Goal: Task Accomplishment & Management: Complete application form

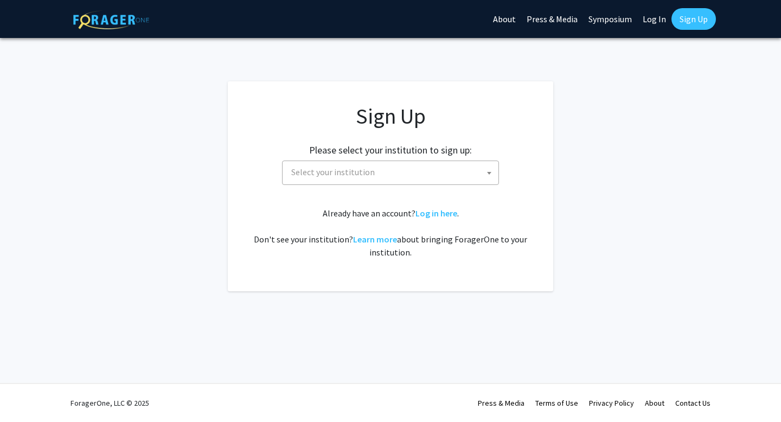
click at [396, 158] on div "Please select your institution to sign up: [GEOGRAPHIC_DATA] [GEOGRAPHIC_DATA] …" at bounding box center [390, 159] width 298 height 52
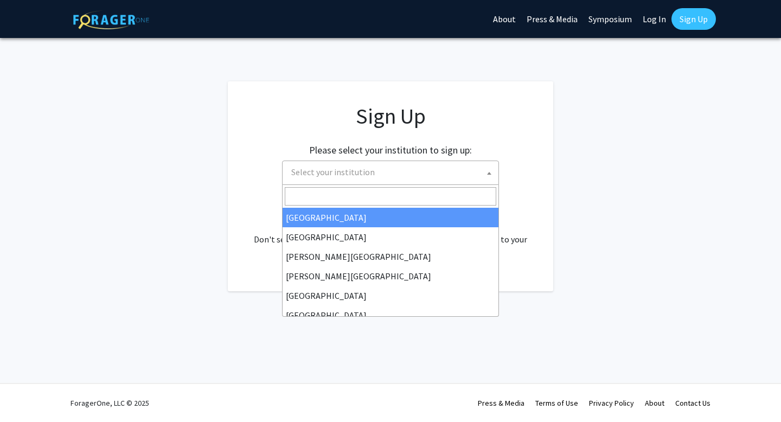
click at [397, 164] on span "Select your institution" at bounding box center [393, 172] width 212 height 22
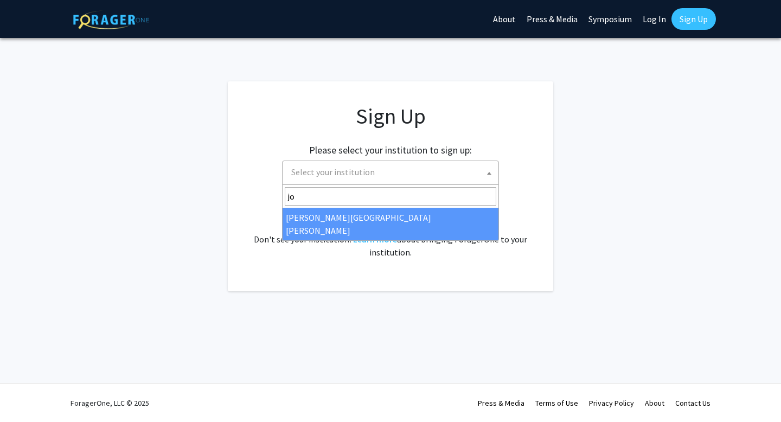
type input "jo"
select select "1"
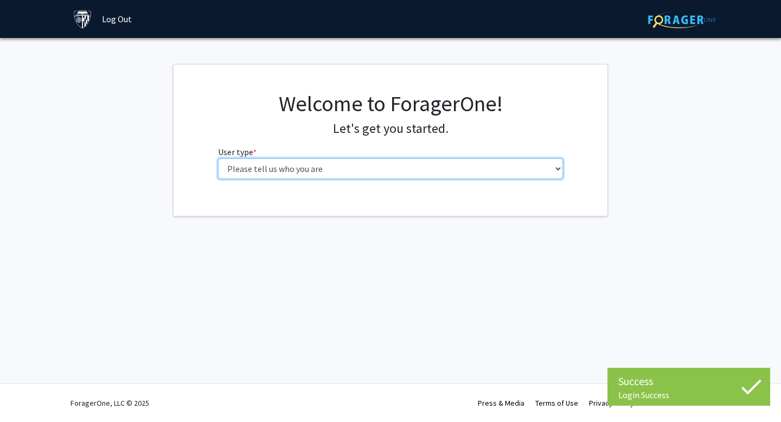
click at [448, 170] on select "Please tell us who you are Undergraduate Student Master's Student Doctoral Cand…" at bounding box center [391, 168] width 346 height 21
select select "2: masters"
click at [218, 158] on select "Please tell us who you are Undergraduate Student Master's Student Doctoral Cand…" at bounding box center [391, 168] width 346 height 21
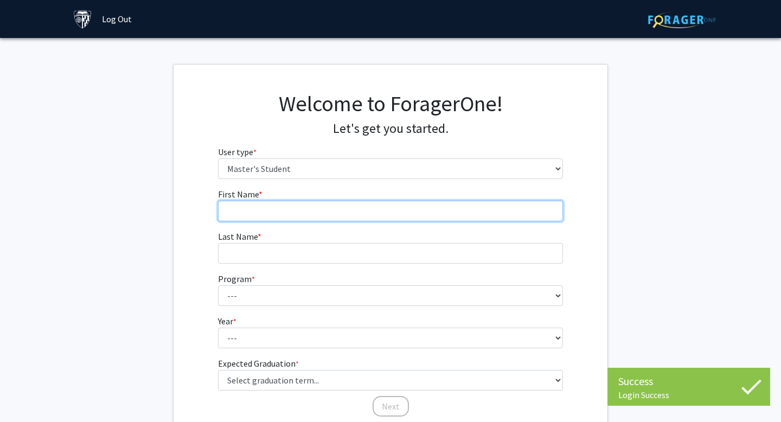
click at [465, 212] on input "First Name * required" at bounding box center [391, 211] width 346 height 21
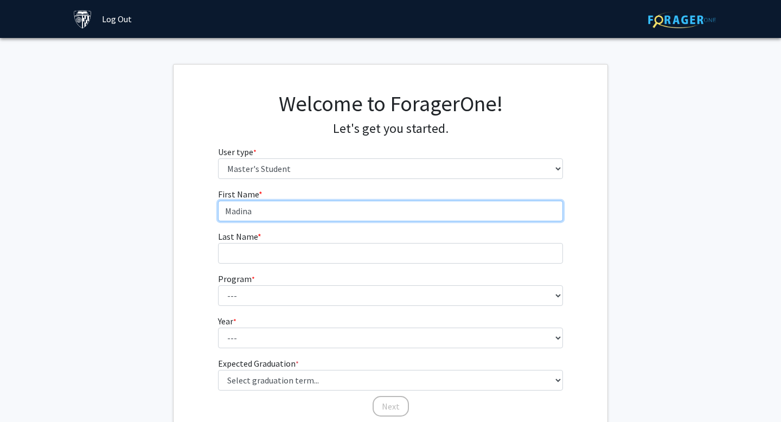
type input "Madina"
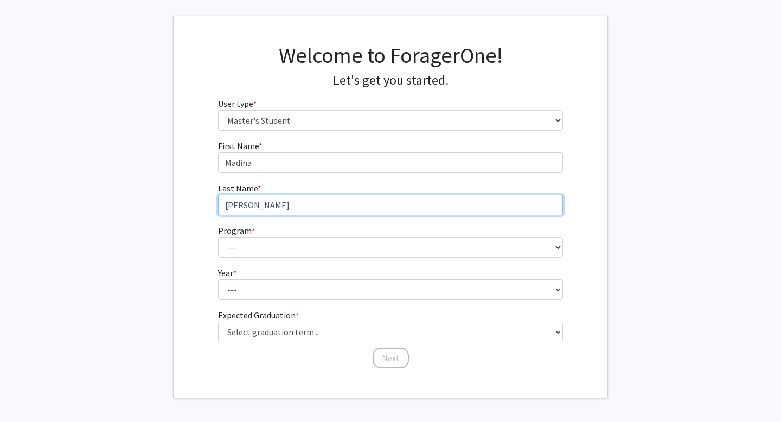
scroll to position [73, 0]
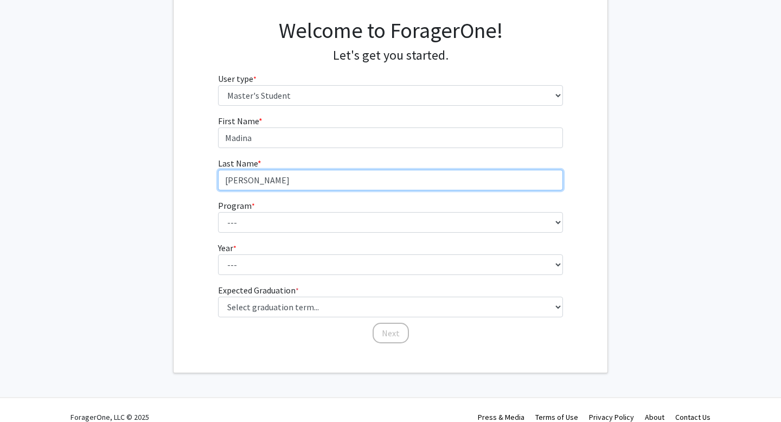
type input "[PERSON_NAME]"
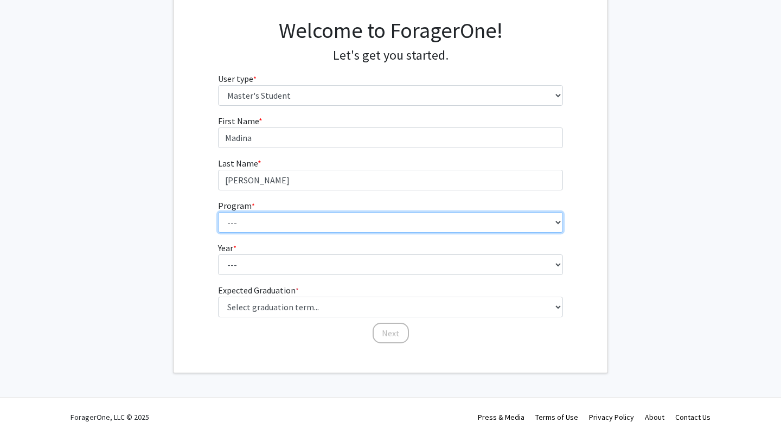
click at [389, 223] on select "--- Anatomy Education Applied and Computational Mathematics Applied Biomedical …" at bounding box center [391, 222] width 346 height 21
select select "101: 86"
click at [218, 212] on select "--- Anatomy Education Applied and Computational Mathematics Applied Biomedical …" at bounding box center [391, 222] width 346 height 21
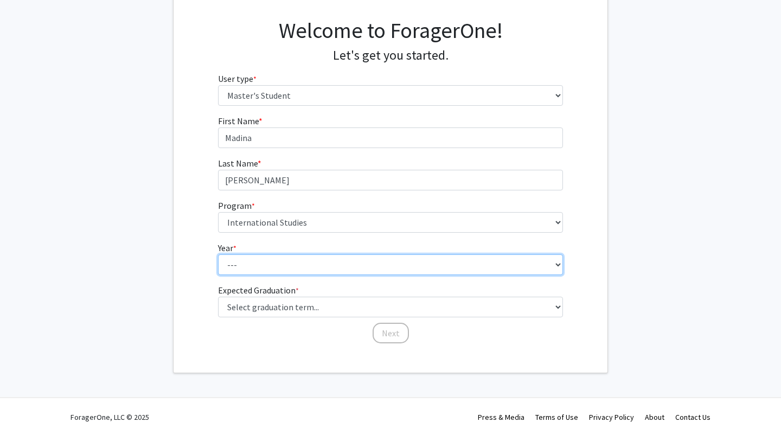
click at [376, 272] on select "--- First Year Second Year" at bounding box center [391, 264] width 346 height 21
select select "1: first_year"
click at [218, 254] on select "--- First Year Second Year" at bounding box center [391, 264] width 346 height 21
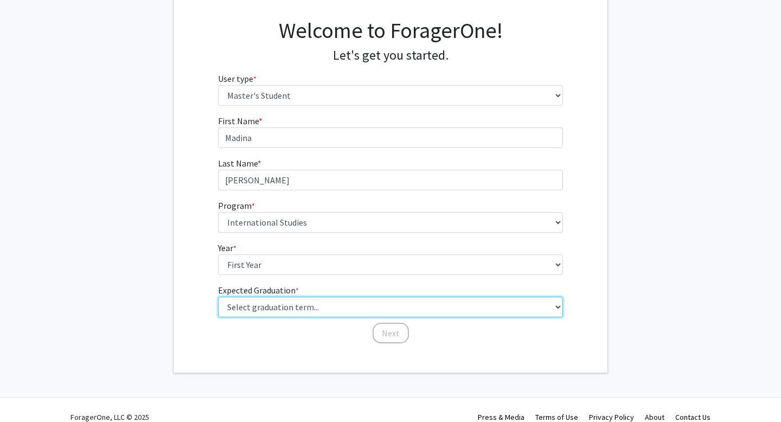
click at [384, 308] on select "Select graduation term... Spring 2025 Summer 2025 Fall 2025 Winter 2025 Spring …" at bounding box center [391, 307] width 346 height 21
select select "9: spring_2027"
click at [218, 297] on select "Select graduation term... Spring 2025 Summer 2025 Fall 2025 Winter 2025 Spring …" at bounding box center [391, 307] width 346 height 21
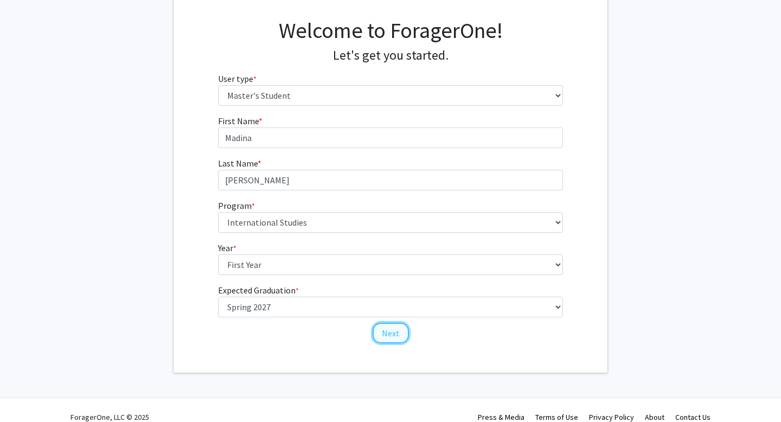
click at [389, 335] on button "Next" at bounding box center [391, 333] width 36 height 21
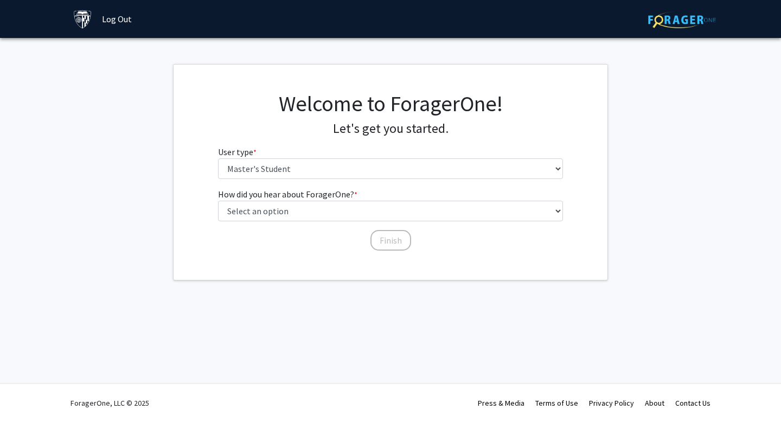
scroll to position [0, 0]
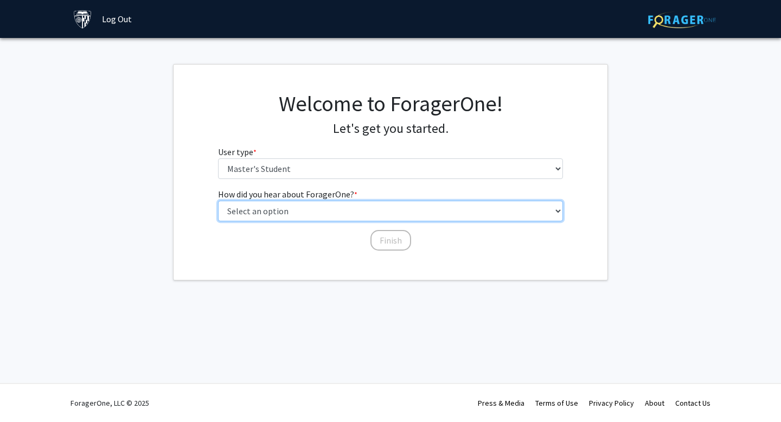
click at [398, 214] on select "Select an option Peer/student recommendation Faculty/staff recommendation Unive…" at bounding box center [391, 211] width 346 height 21
select select "2: faculty_recommendation"
click at [218, 201] on select "Select an option Peer/student recommendation Faculty/staff recommendation Unive…" at bounding box center [391, 211] width 346 height 21
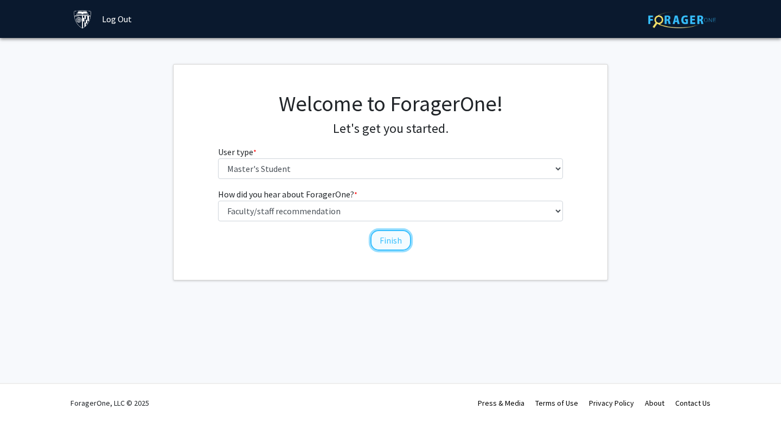
click at [379, 240] on button "Finish" at bounding box center [390, 240] width 41 height 21
